Goal: Transaction & Acquisition: Purchase product/service

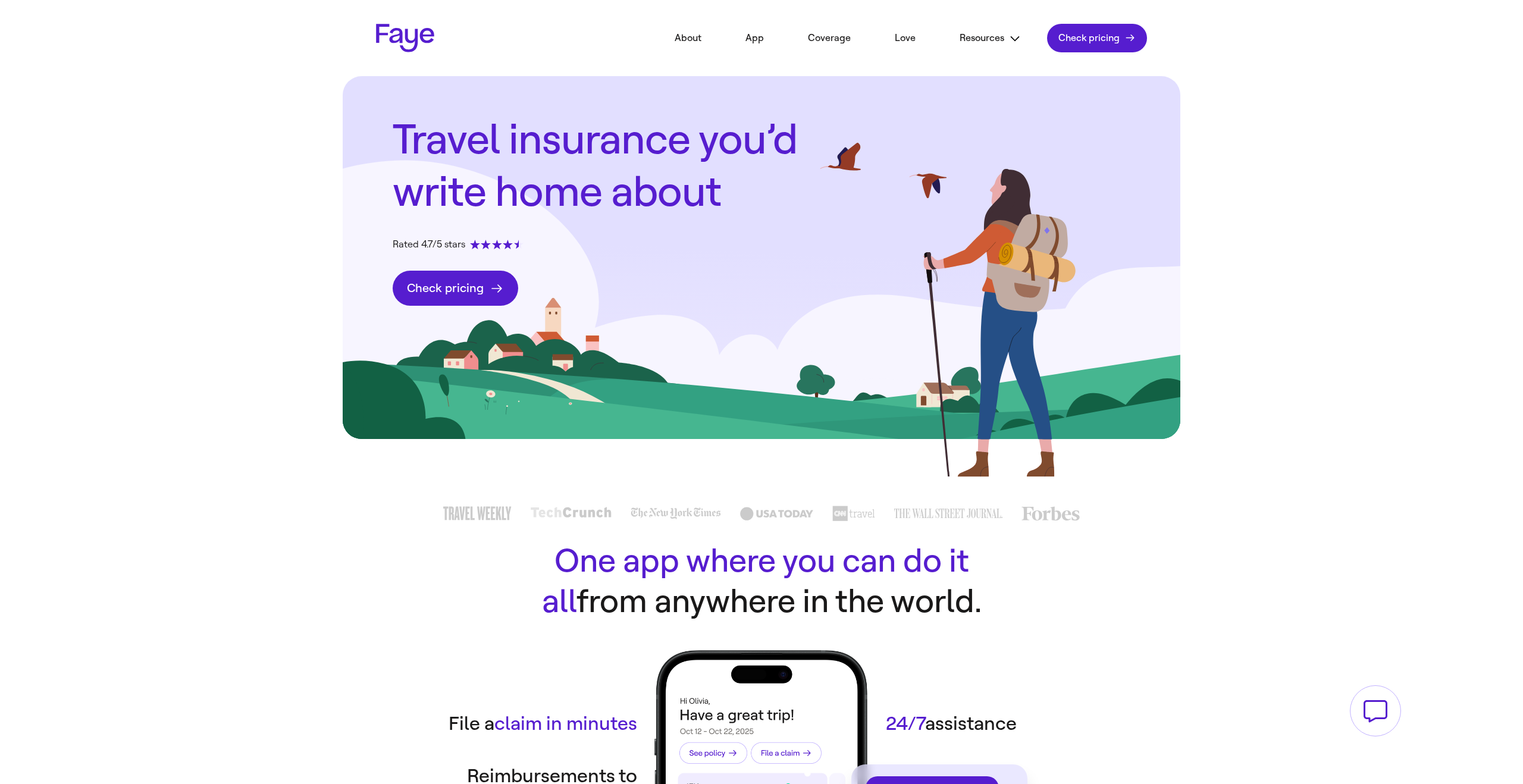
click at [458, 293] on link "Check pricing" at bounding box center [455, 288] width 125 height 35
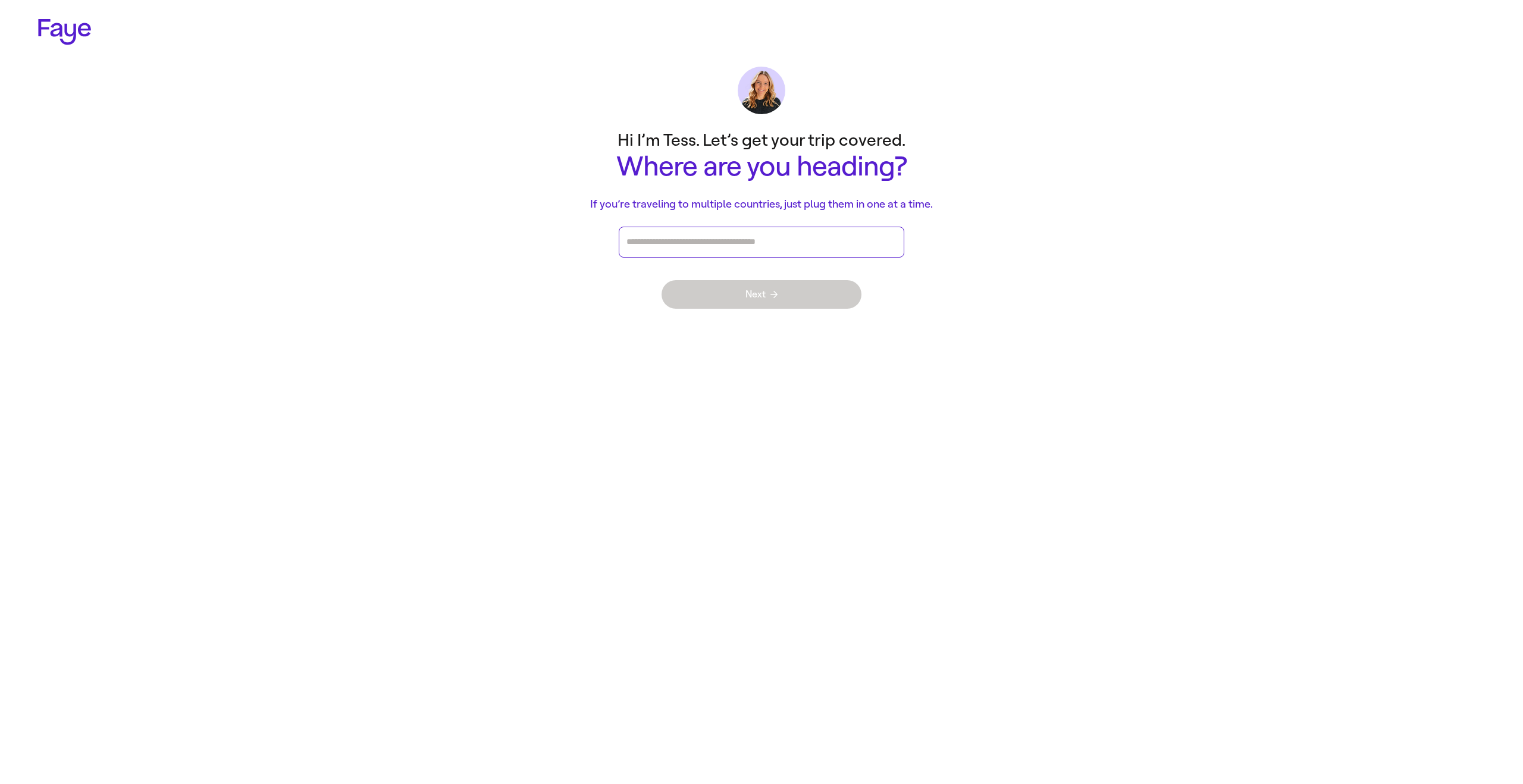
click at [666, 236] on input "Press enter after you type each destination" at bounding box center [762, 242] width 270 height 18
type input "*"
click at [648, 270] on li "פצאל" at bounding box center [762, 271] width 286 height 25
click at [719, 320] on button "Next" at bounding box center [762, 319] width 200 height 29
click at [769, 321] on span "Next" at bounding box center [762, 319] width 32 height 10
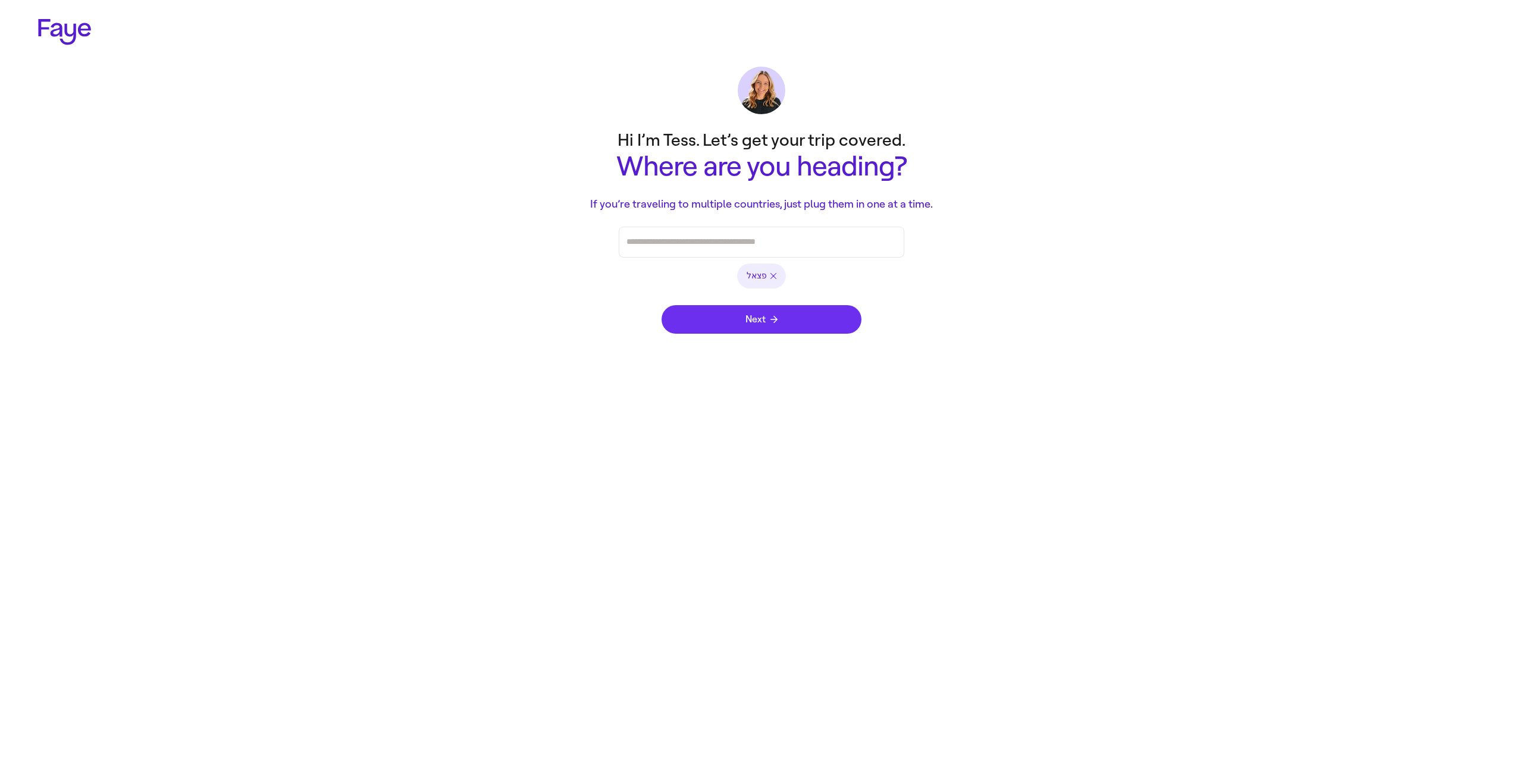
click at [769, 321] on span "Next" at bounding box center [762, 319] width 32 height 10
click at [776, 277] on li "פצאל" at bounding box center [762, 276] width 49 height 25
click at [776, 273] on li "פצאל" at bounding box center [762, 276] width 49 height 25
click at [774, 277] on icon "button" at bounding box center [773, 276] width 6 height 6
click at [767, 247] on input "Press enter after you type each destination" at bounding box center [762, 242] width 270 height 18
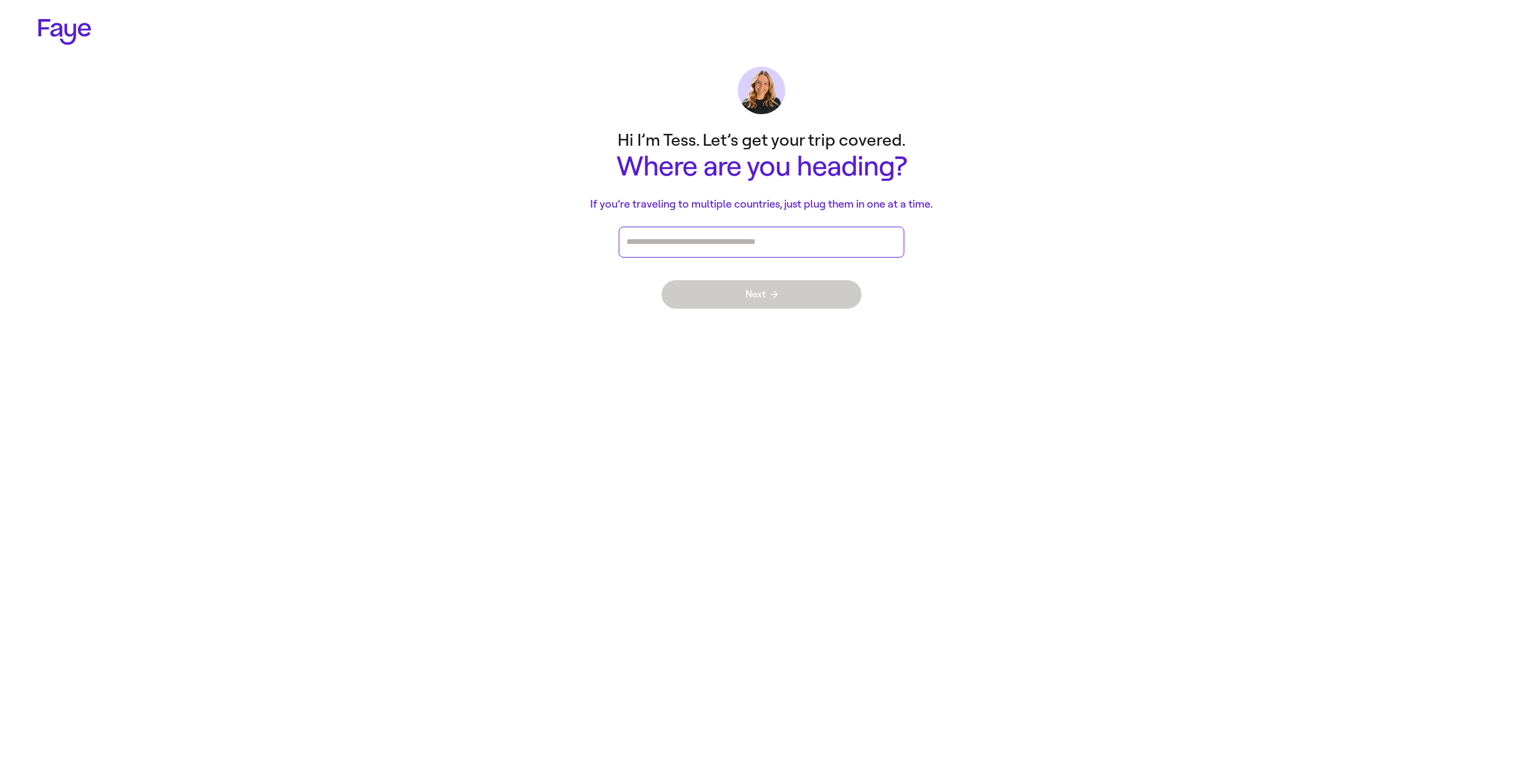
type input "*"
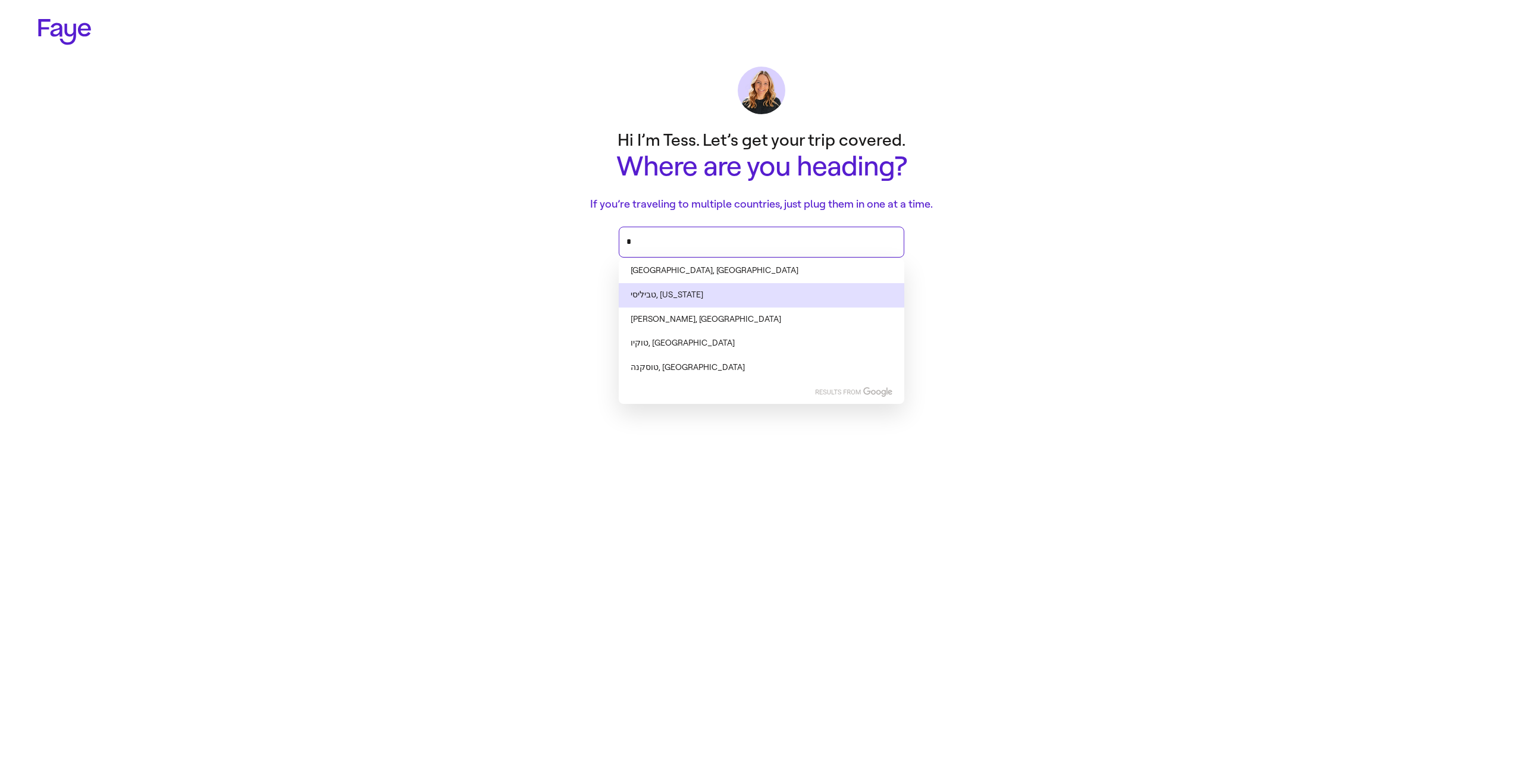
click at [743, 288] on li "טביליסי, [US_STATE]" at bounding box center [762, 295] width 286 height 25
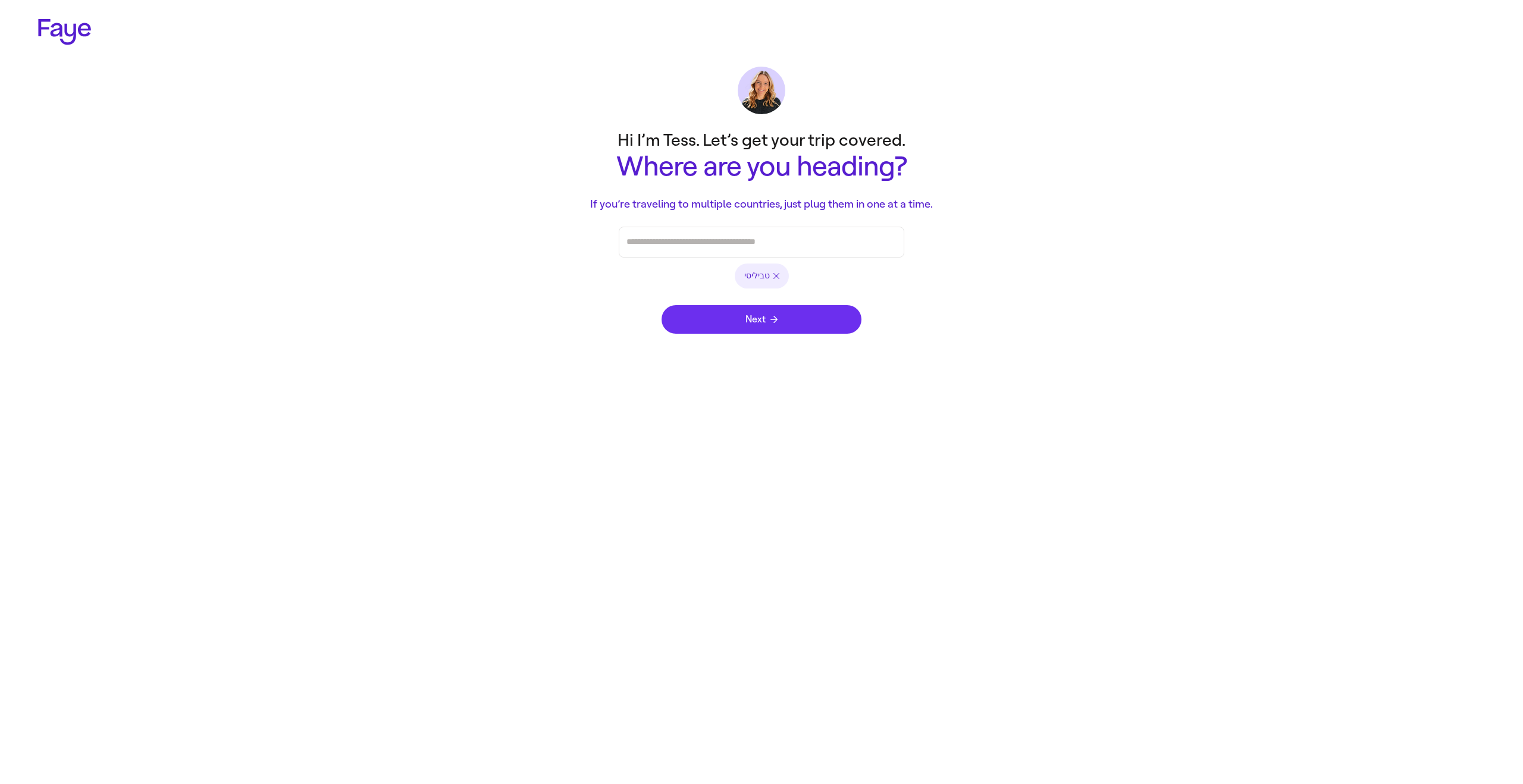
click at [752, 318] on span "Next" at bounding box center [762, 319] width 32 height 10
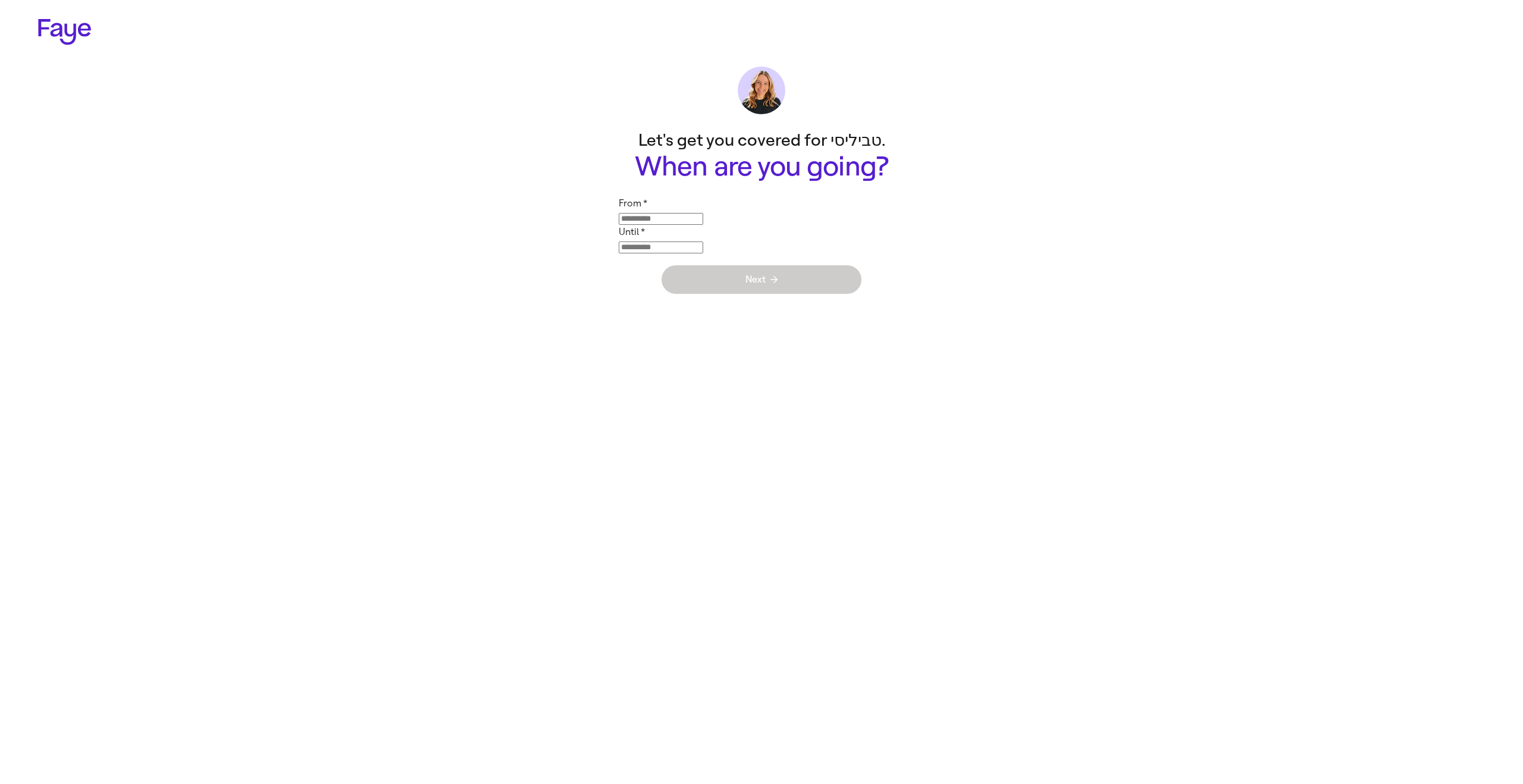
click at [702, 214] on input "From   *" at bounding box center [661, 219] width 84 height 12
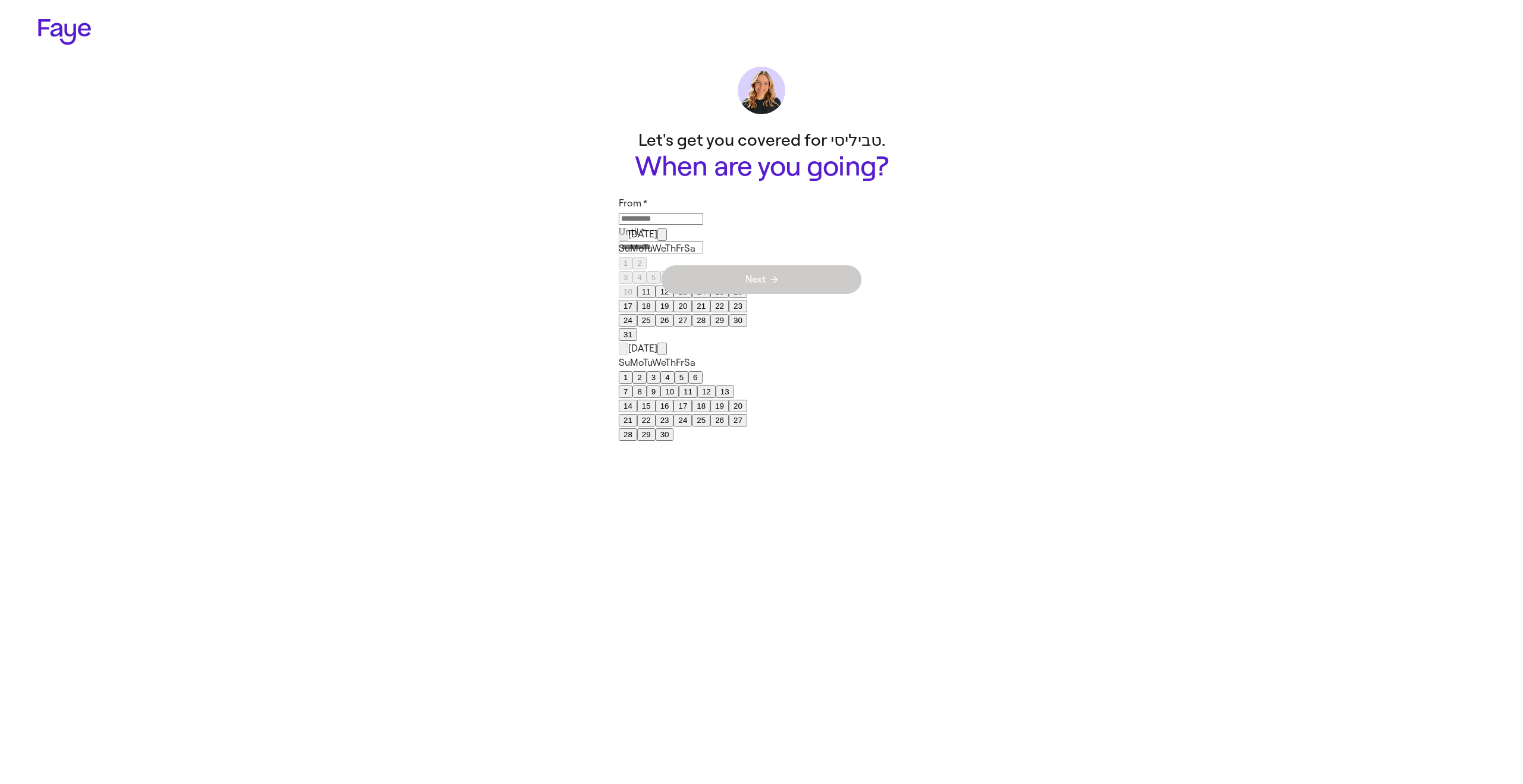
click at [674, 312] on button "20" at bounding box center [683, 306] width 18 height 12
click at [692, 327] on button "28" at bounding box center [701, 320] width 18 height 12
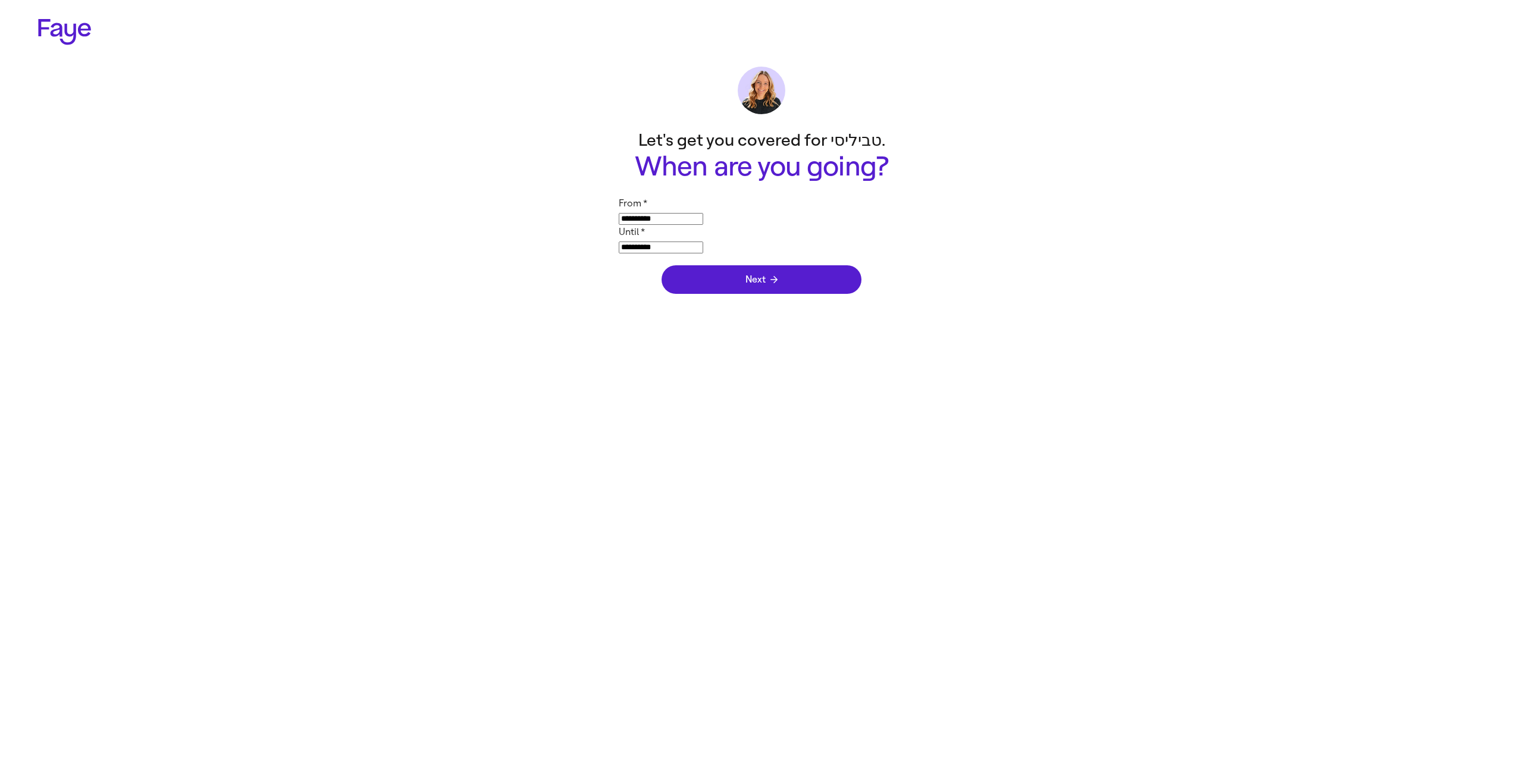
click at [704, 222] on input "**********" at bounding box center [661, 219] width 84 height 12
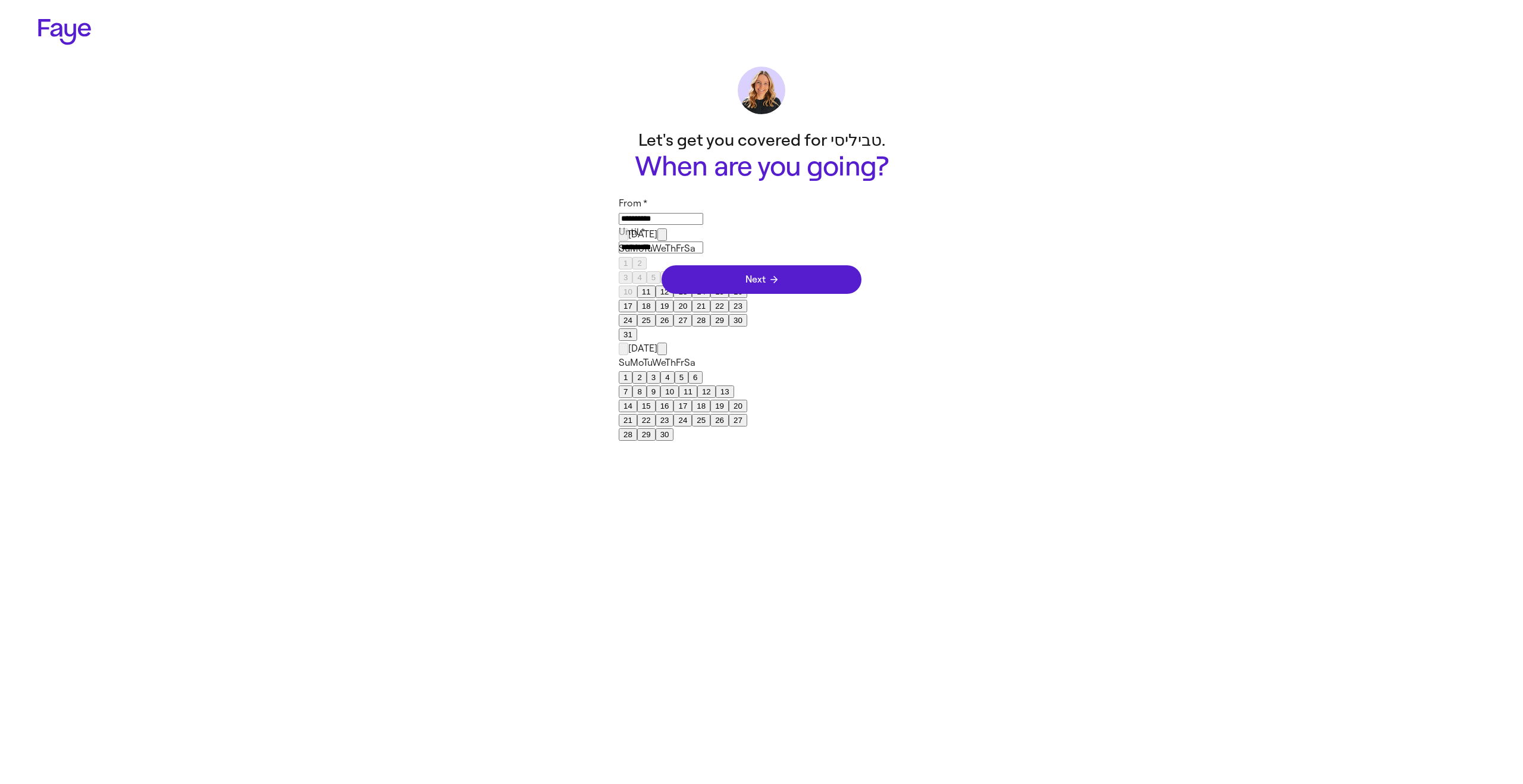
click at [692, 312] on button "21" at bounding box center [701, 306] width 18 height 12
click at [644, 313] on div "17 18 19 20 21 22 23" at bounding box center [683, 306] width 129 height 14
click at [711, 327] on button "29" at bounding box center [719, 320] width 18 height 12
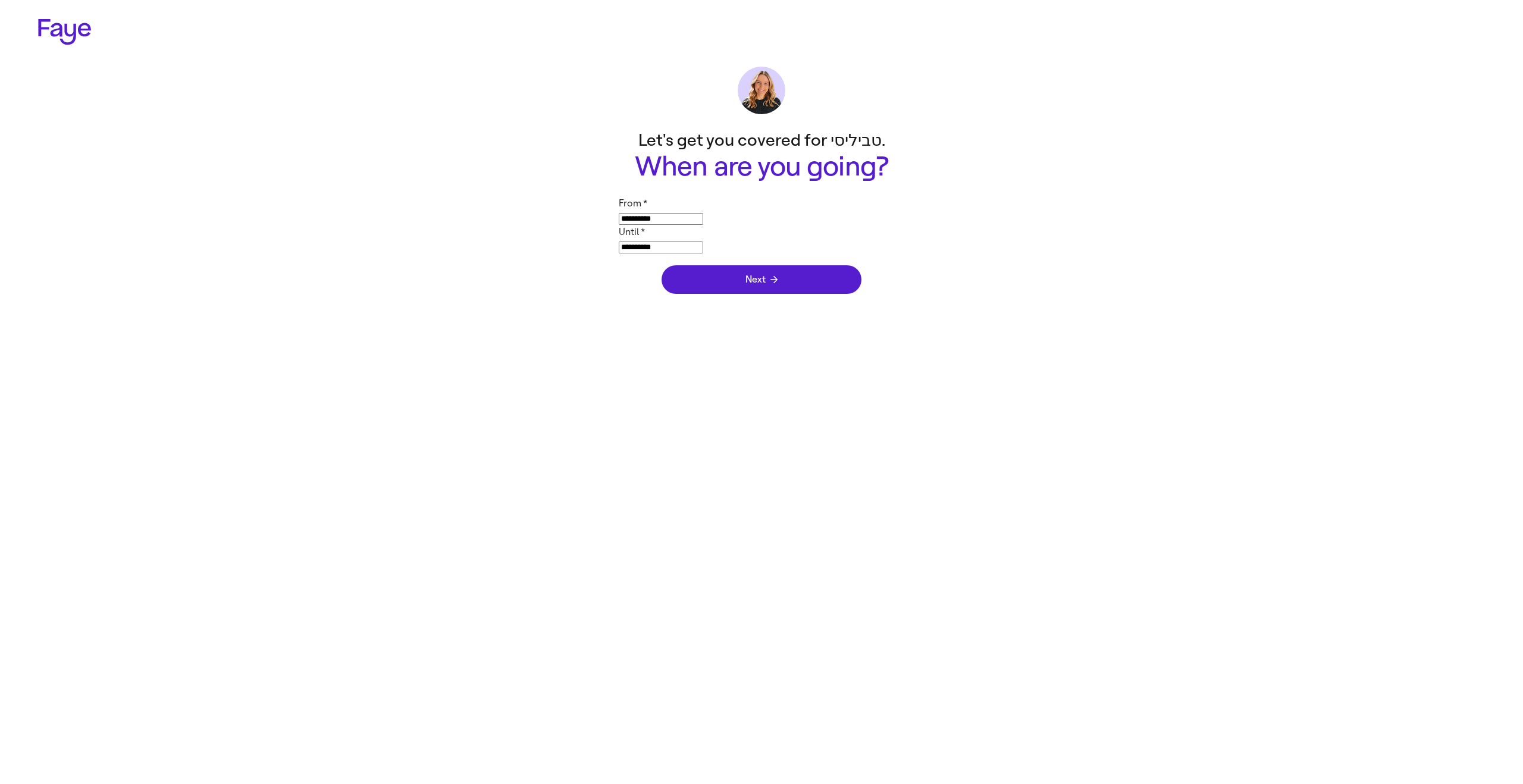
click at [694, 213] on input "**********" at bounding box center [661, 219] width 84 height 12
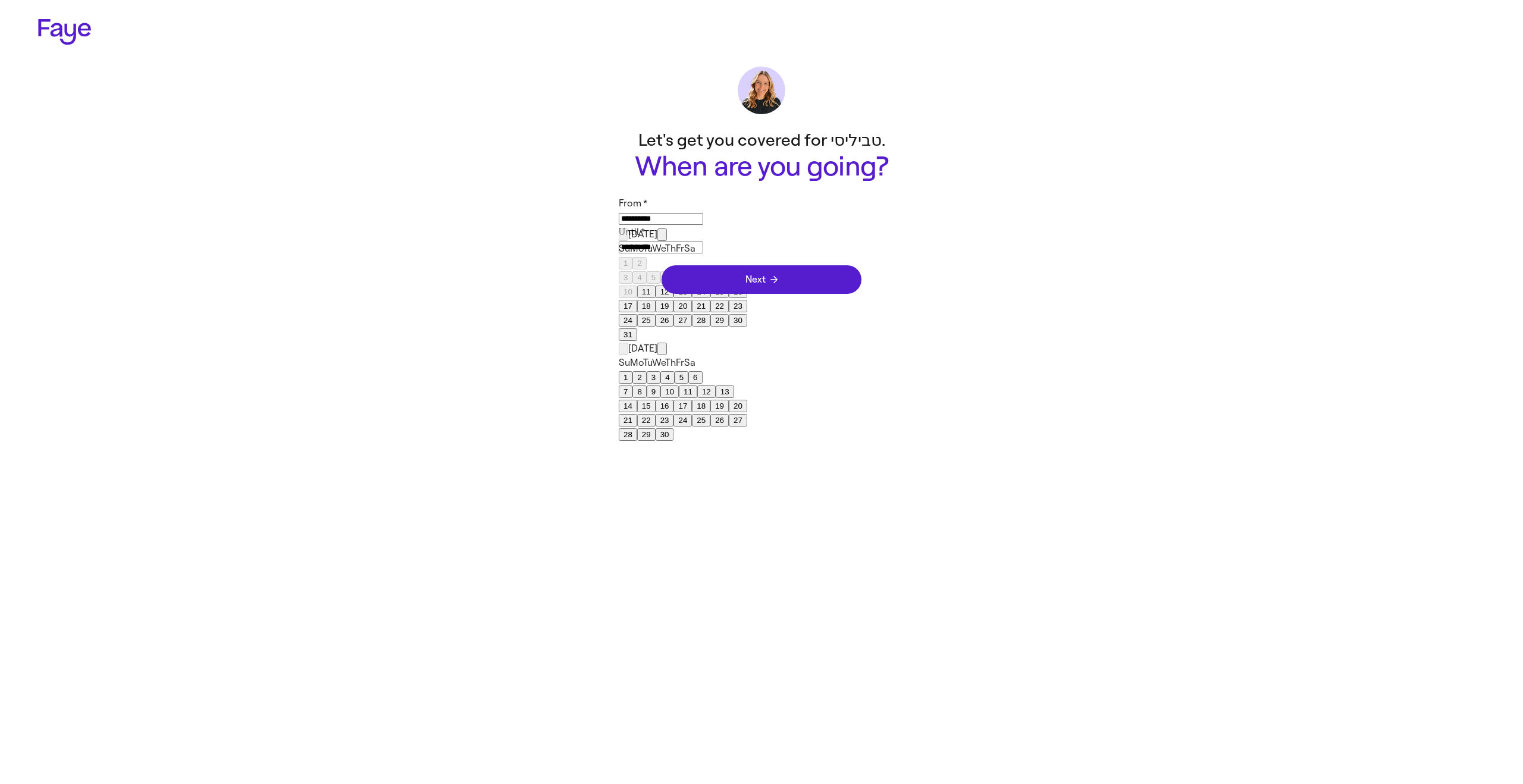
click at [742, 327] on button "30" at bounding box center [738, 320] width 18 height 12
click at [655, 414] on button "22" at bounding box center [646, 420] width 18 height 12
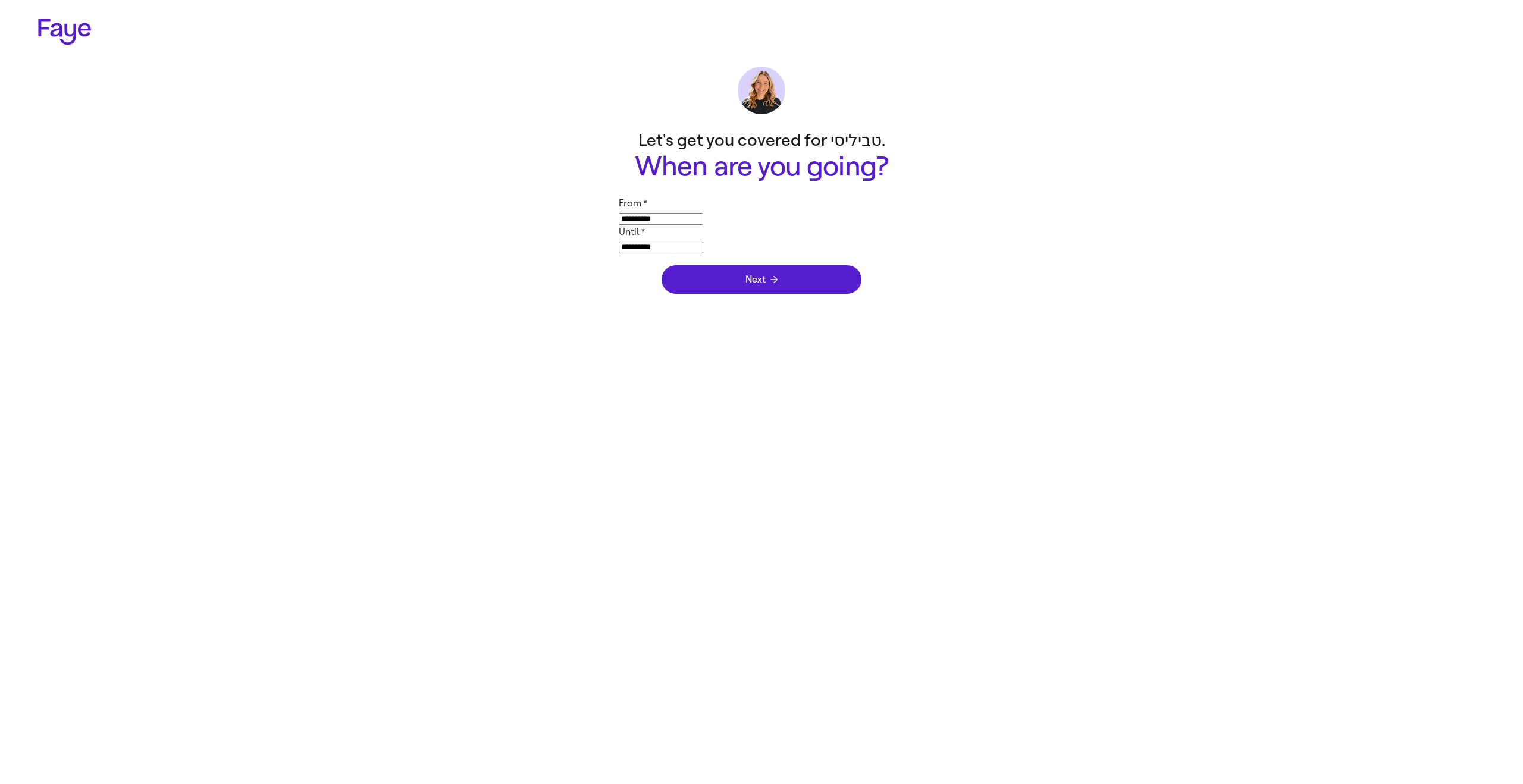
click at [704, 217] on input "**********" at bounding box center [661, 219] width 84 height 12
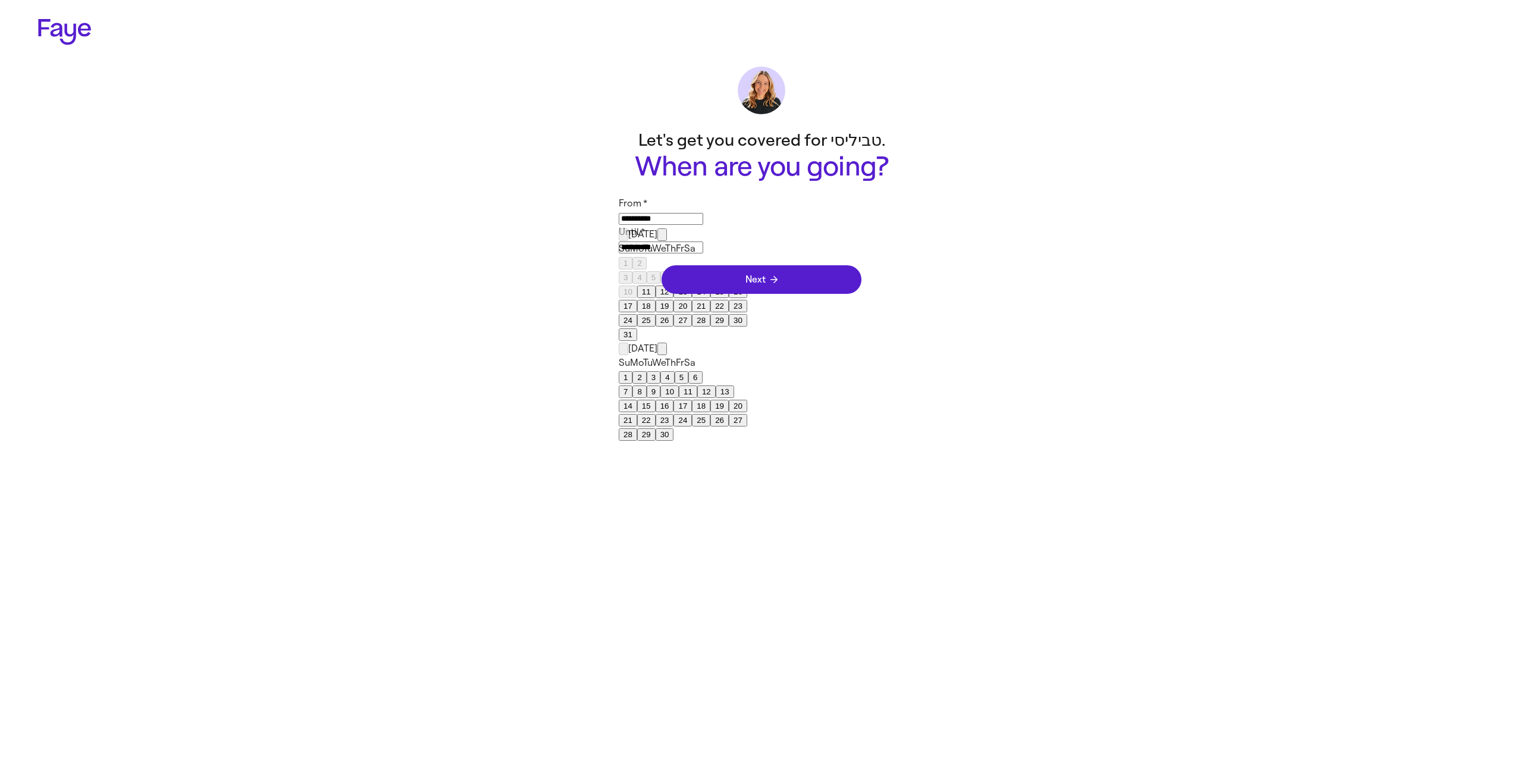
click at [674, 414] on button "23" at bounding box center [664, 420] width 18 height 12
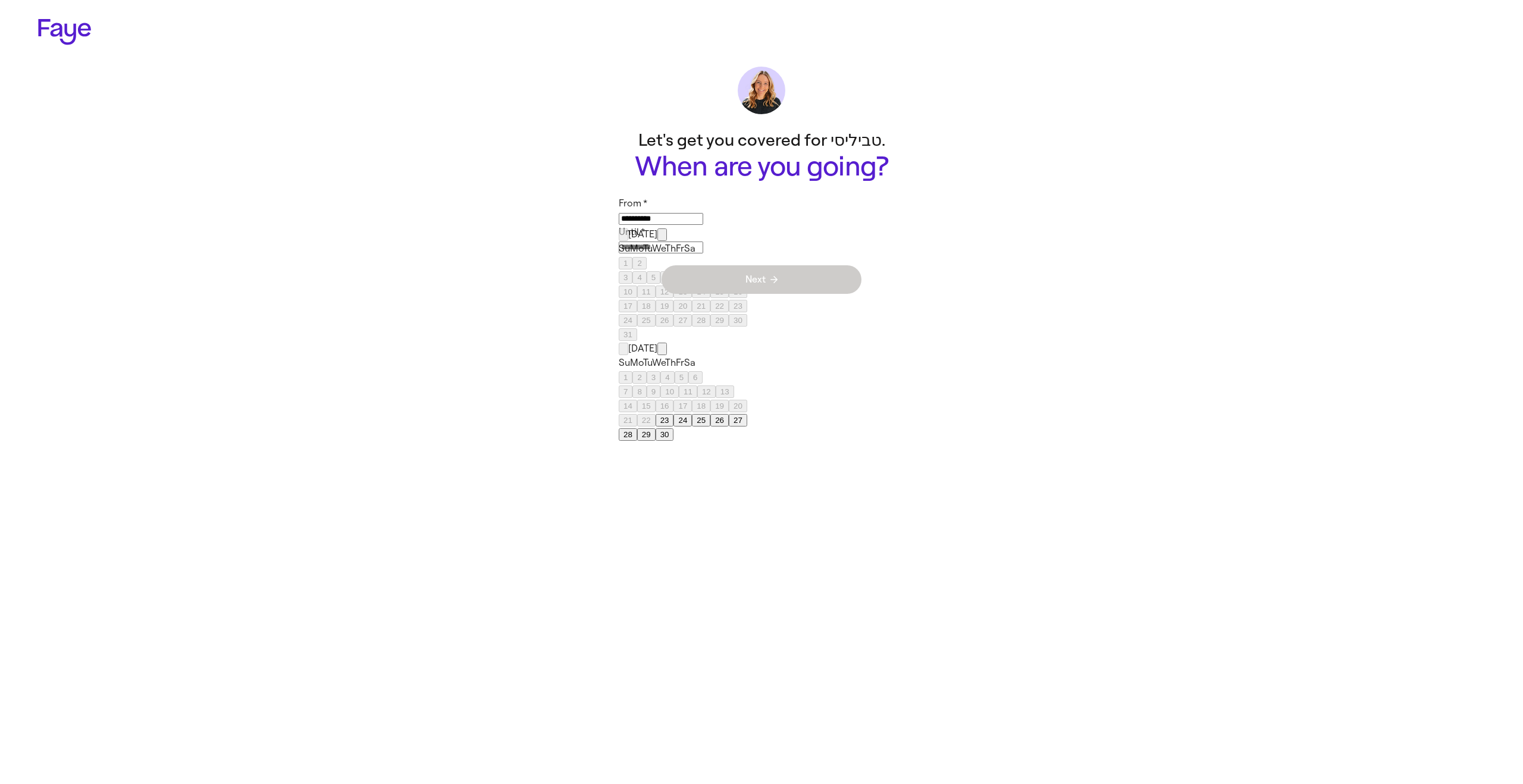
click at [674, 428] on button "30" at bounding box center [664, 434] width 18 height 12
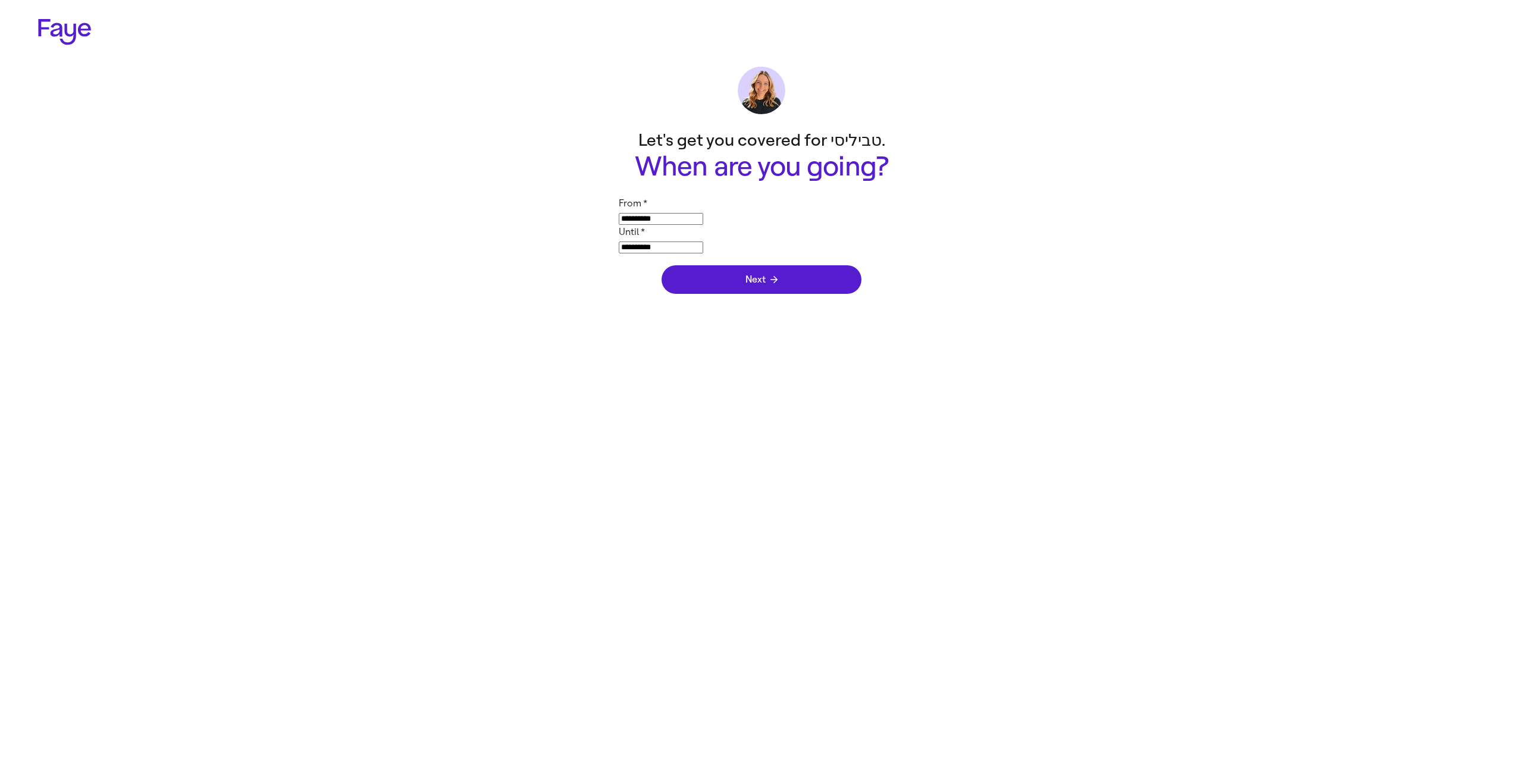
click at [704, 222] on input "**********" at bounding box center [661, 219] width 84 height 12
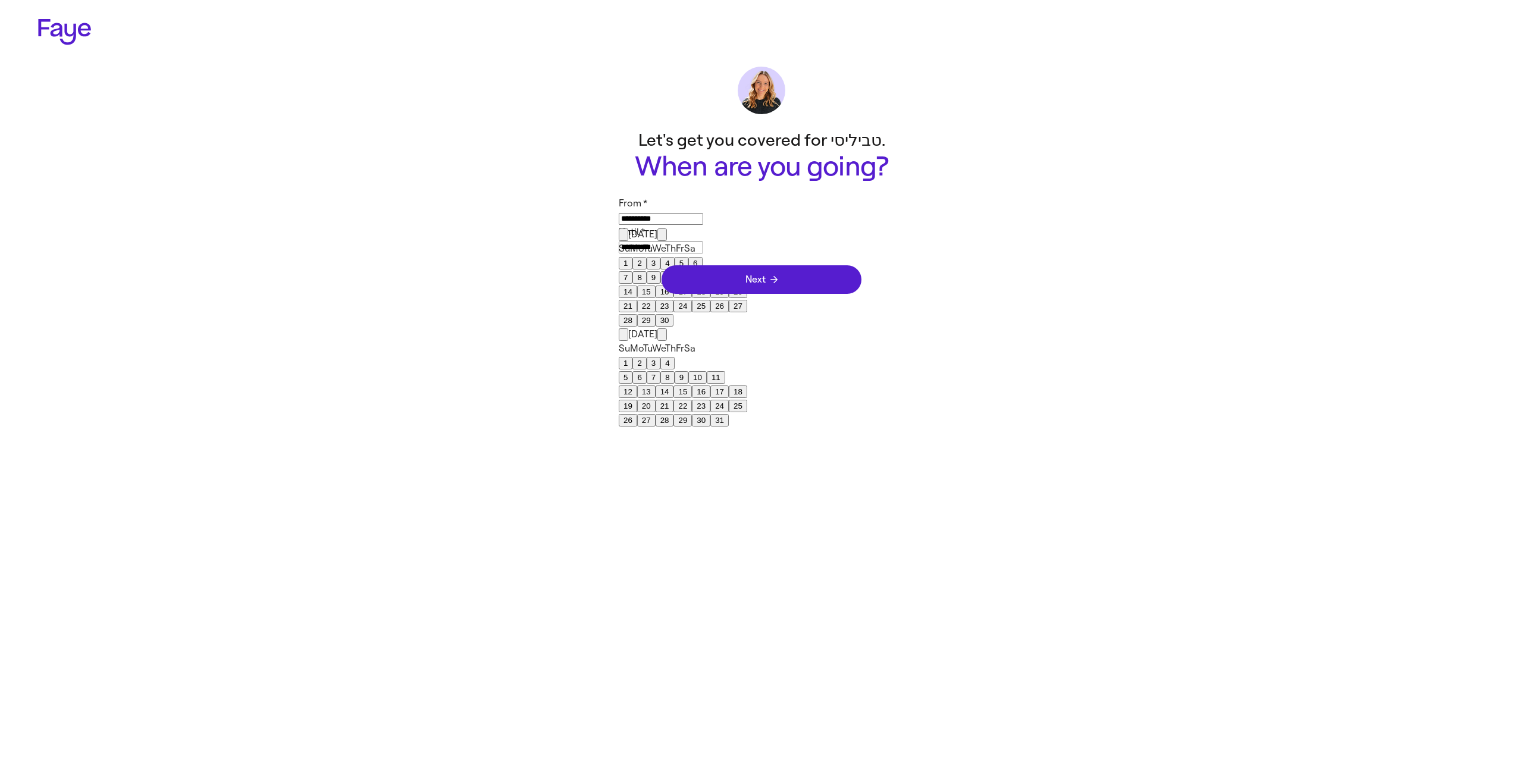
click at [637, 399] on button "19" at bounding box center [627, 406] width 18 height 12
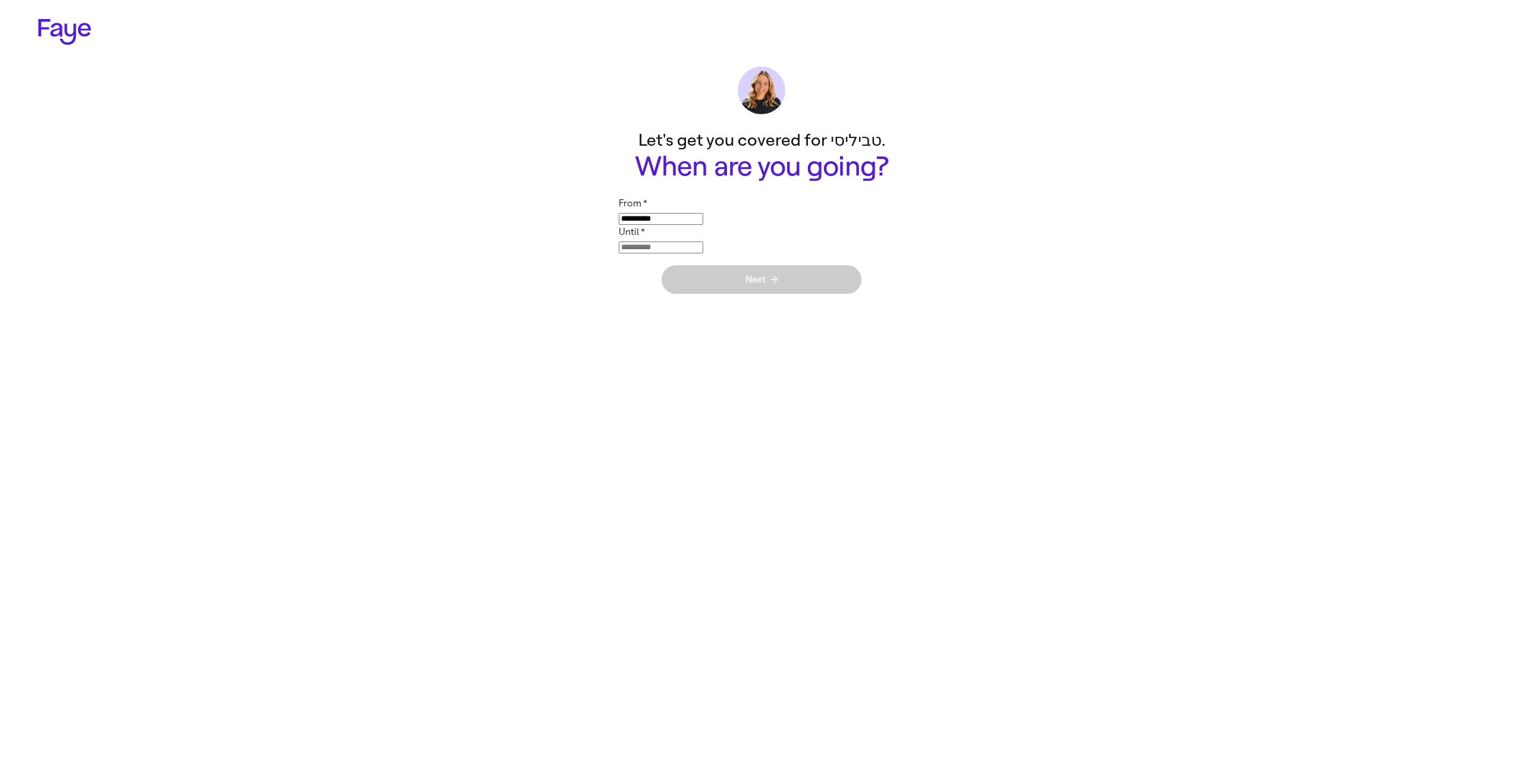
click at [675, 306] on html "**********" at bounding box center [762, 152] width 1523 height 306
